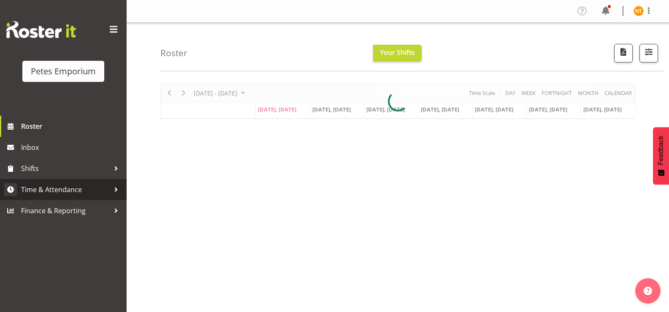
click at [43, 186] on span "Time & Attendance" at bounding box center [65, 189] width 89 height 13
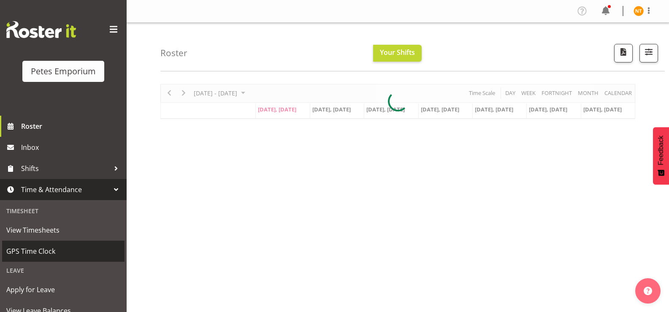
click at [16, 253] on span "GPS Time Clock" at bounding box center [63, 251] width 114 height 13
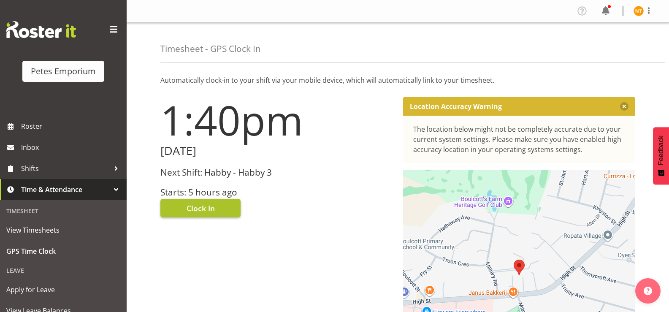
click at [199, 205] on span "Clock In" at bounding box center [200, 208] width 28 height 11
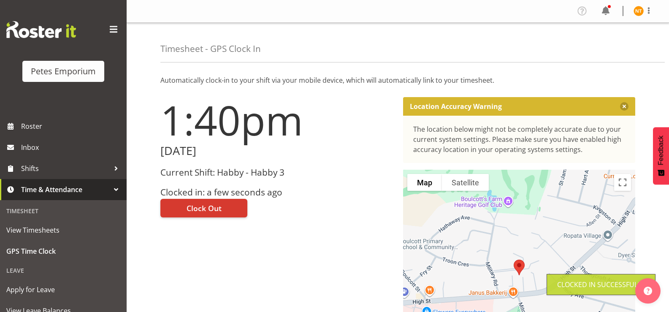
click at [638, 11] on img at bounding box center [638, 11] width 10 height 10
click at [593, 45] on link "Log Out" at bounding box center [613, 44] width 81 height 15
